Goal: Navigation & Orientation: Find specific page/section

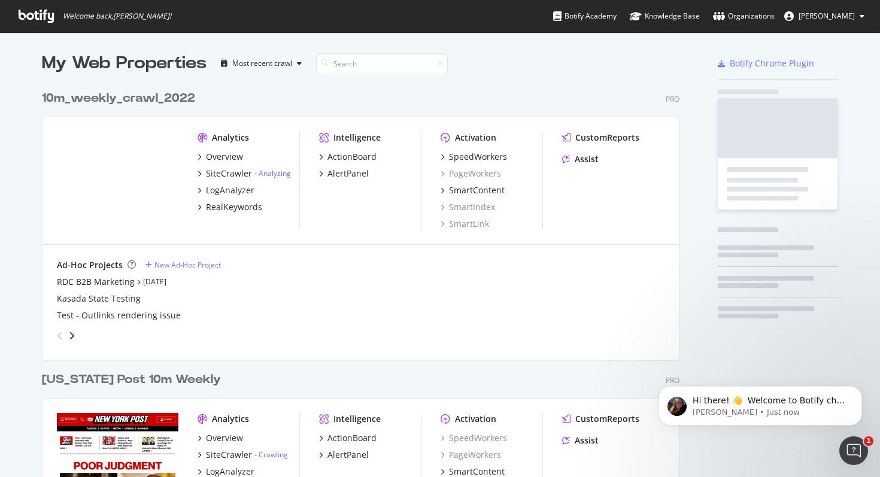
scroll to position [3425, 647]
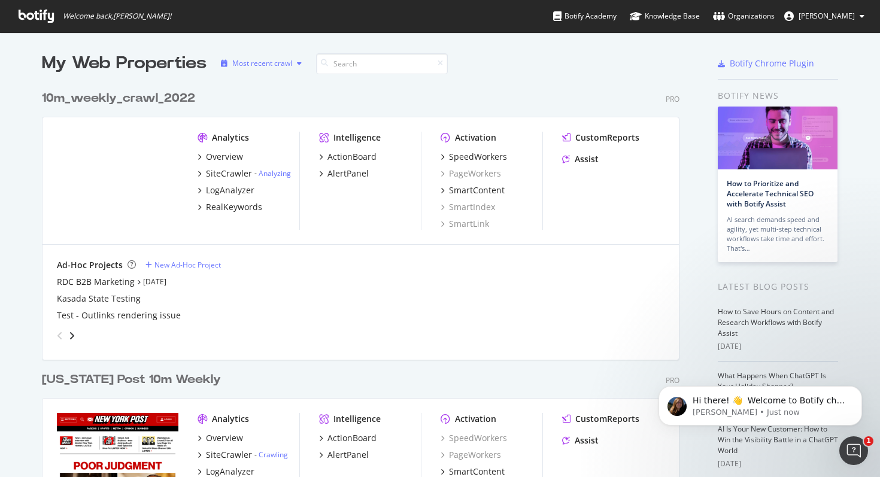
click at [302, 66] on div "button" at bounding box center [299, 63] width 14 height 7
click at [296, 104] on div "Alphabetical order" at bounding box center [278, 103] width 62 height 10
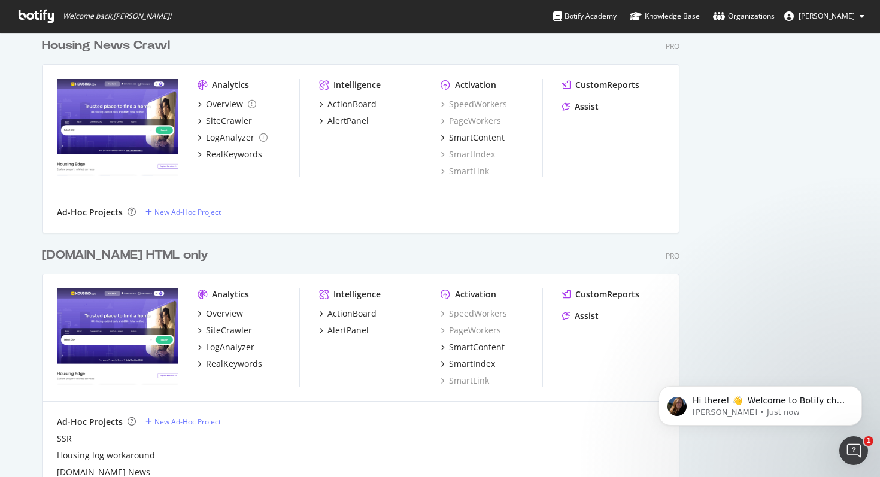
scroll to position [0, 0]
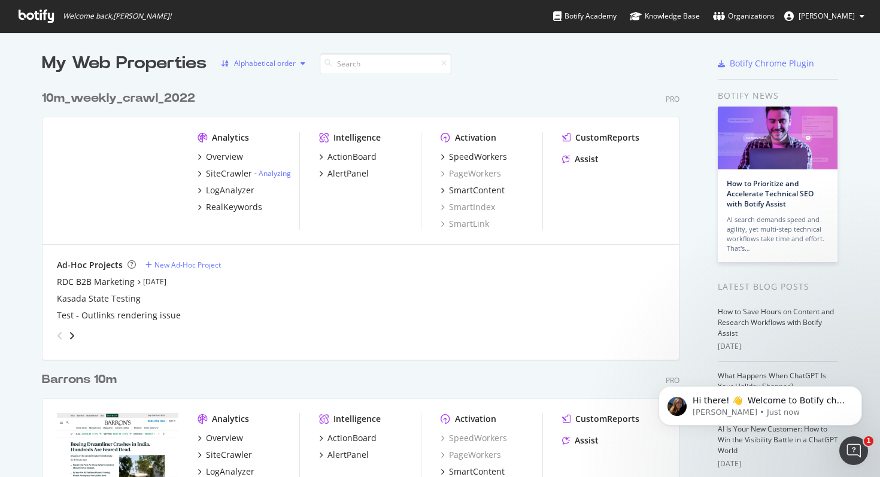
click at [299, 65] on div "button" at bounding box center [303, 63] width 14 height 7
click at [288, 84] on div "Most recent crawl" at bounding box center [277, 83] width 60 height 10
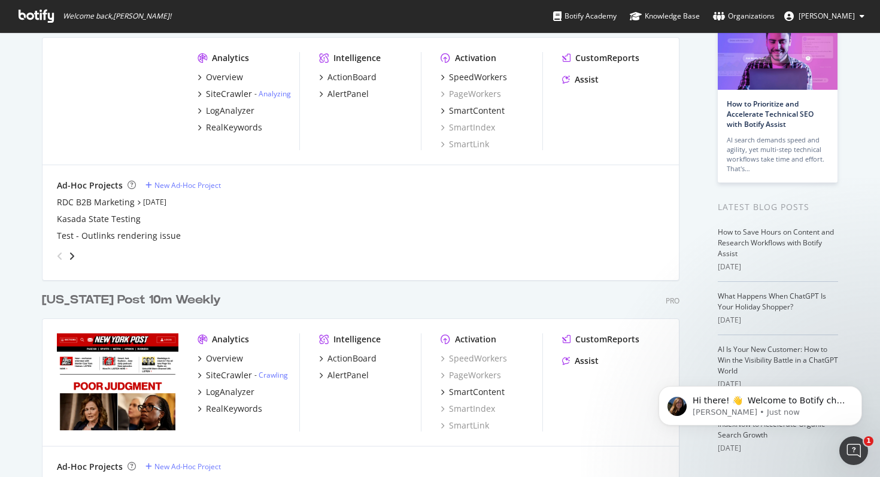
click at [150, 301] on div "[US_STATE] Post 10m Weekly" at bounding box center [131, 299] width 179 height 17
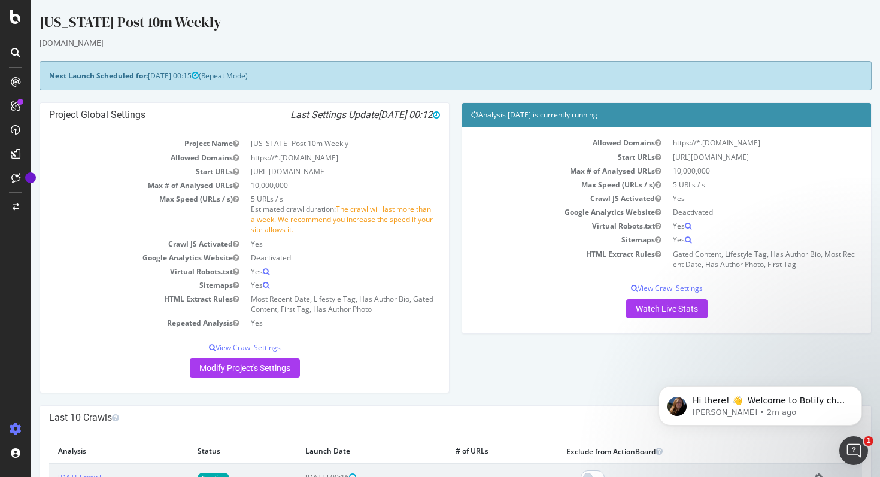
click at [134, 42] on div "[DOMAIN_NAME]" at bounding box center [455, 43] width 832 height 12
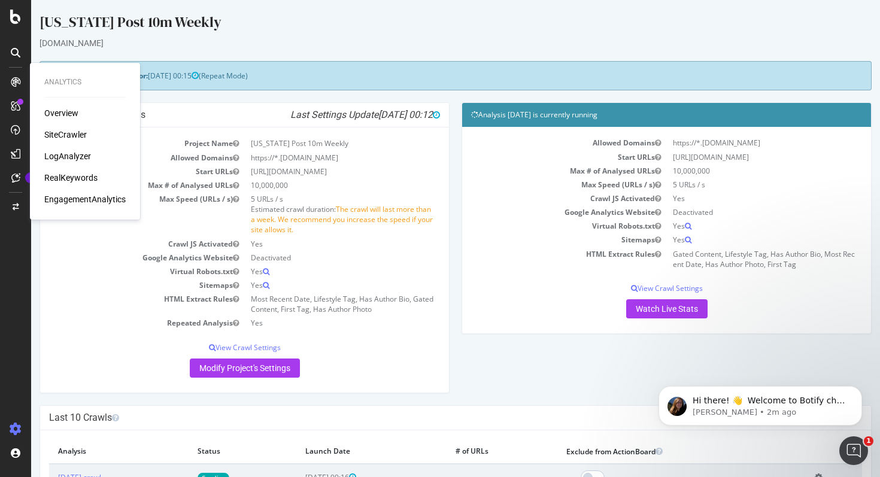
click at [62, 131] on div "SiteCrawler" at bounding box center [65, 135] width 42 height 12
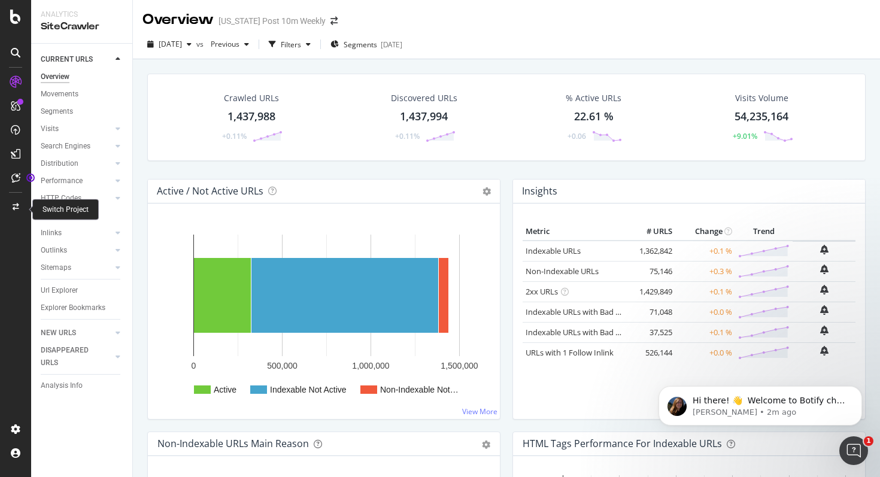
click at [15, 205] on icon at bounding box center [16, 206] width 7 height 7
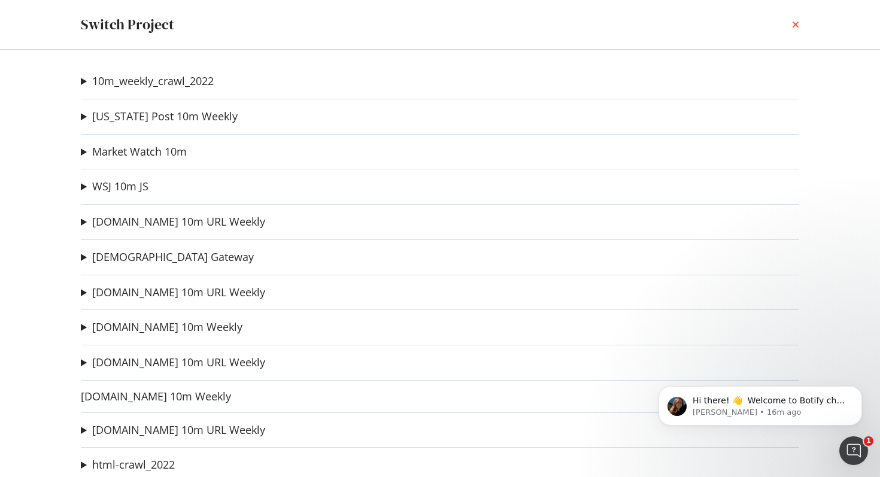
click at [795, 23] on icon "times" at bounding box center [795, 25] width 7 height 10
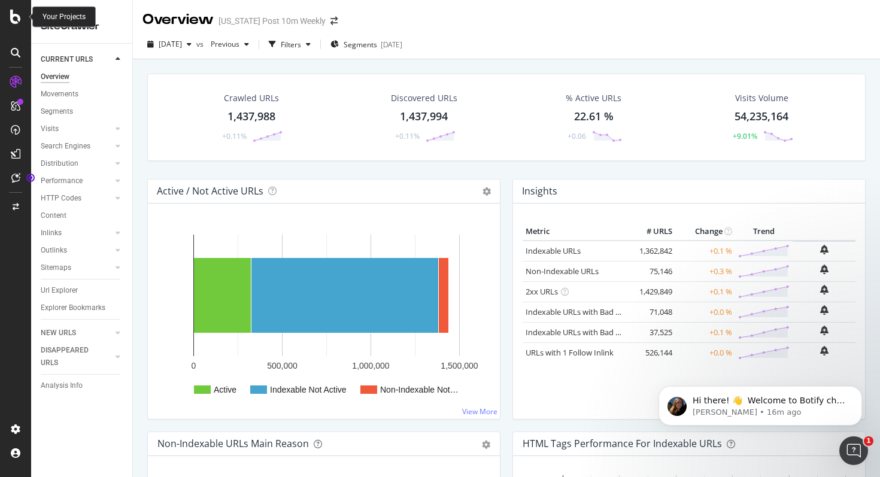
click at [18, 22] on icon at bounding box center [15, 17] width 11 height 14
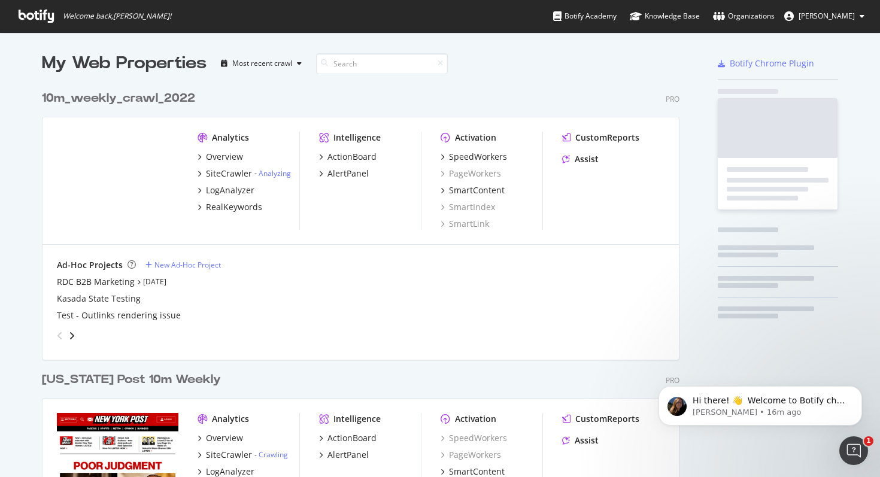
scroll to position [477, 880]
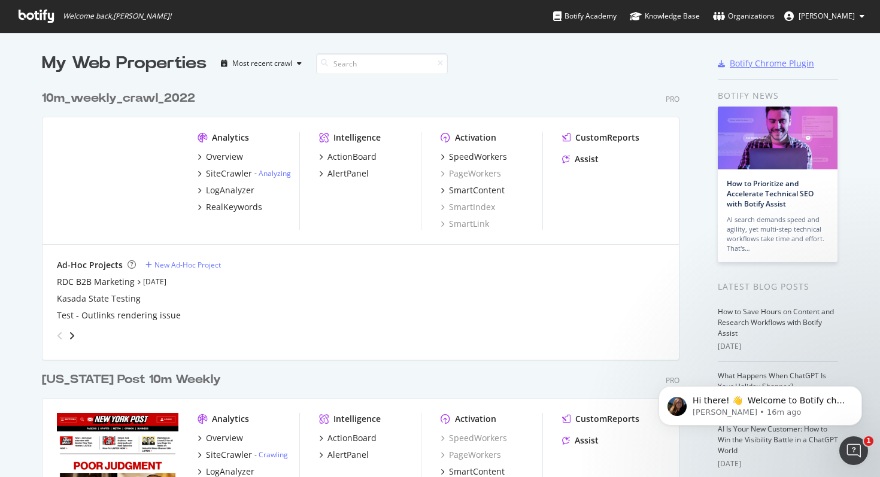
click at [769, 63] on div "Botify Chrome Plugin" at bounding box center [771, 63] width 84 height 12
